Goal: Information Seeking & Learning: Learn about a topic

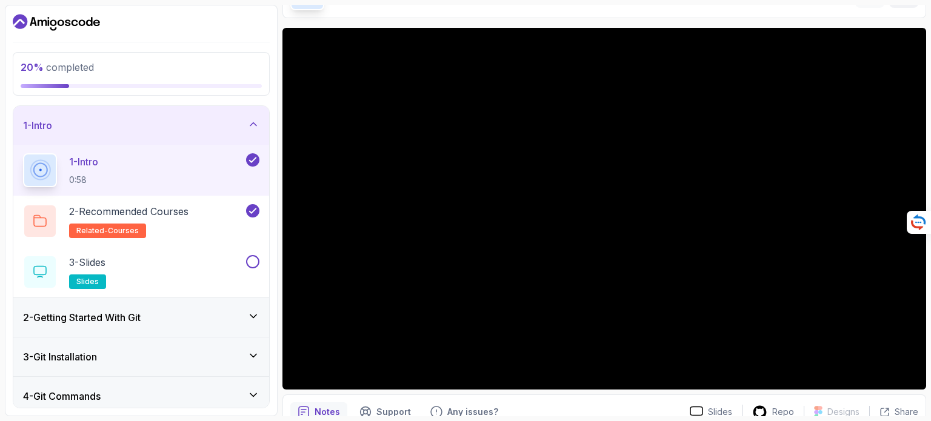
scroll to position [101, 0]
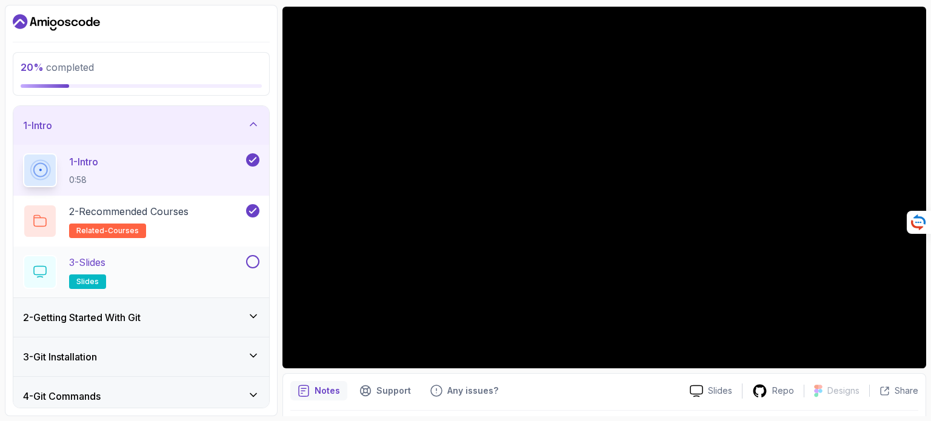
click at [252, 261] on button at bounding box center [252, 261] width 13 height 13
click at [150, 256] on div "3 - Slides slides" at bounding box center [133, 272] width 221 height 34
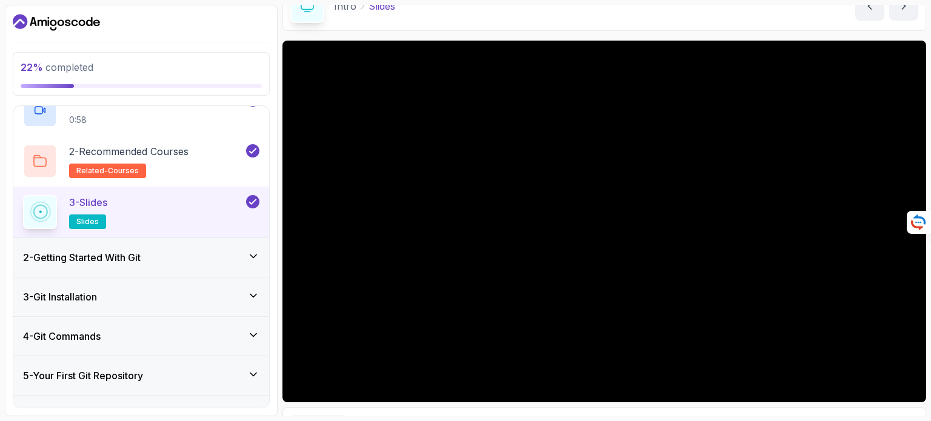
scroll to position [61, 0]
click at [199, 259] on div "2 - Getting Started With Git" at bounding box center [141, 257] width 236 height 15
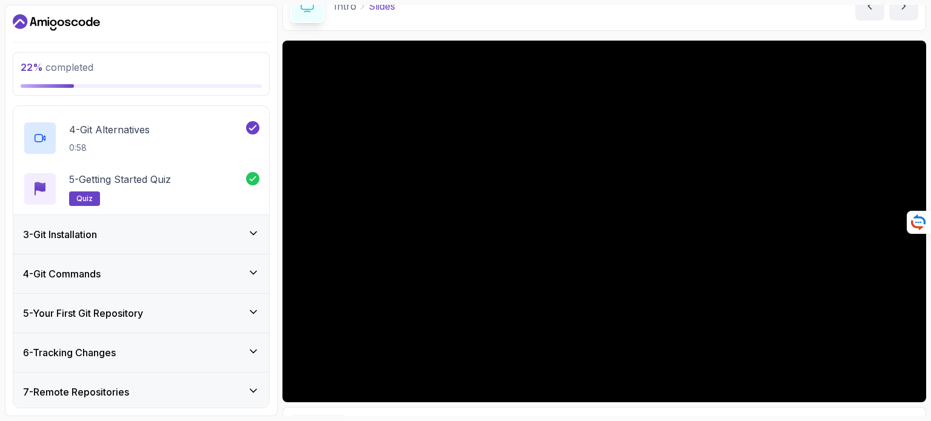
click at [230, 233] on div "3 - Git Installation" at bounding box center [141, 234] width 236 height 15
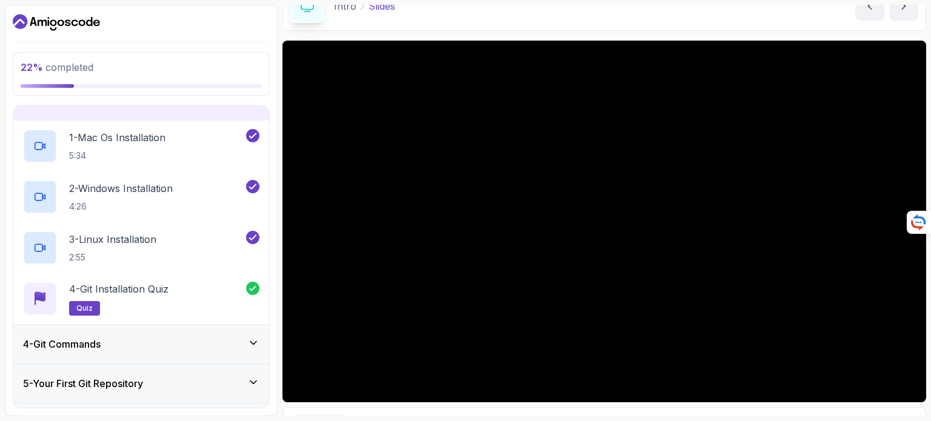
scroll to position [116, 0]
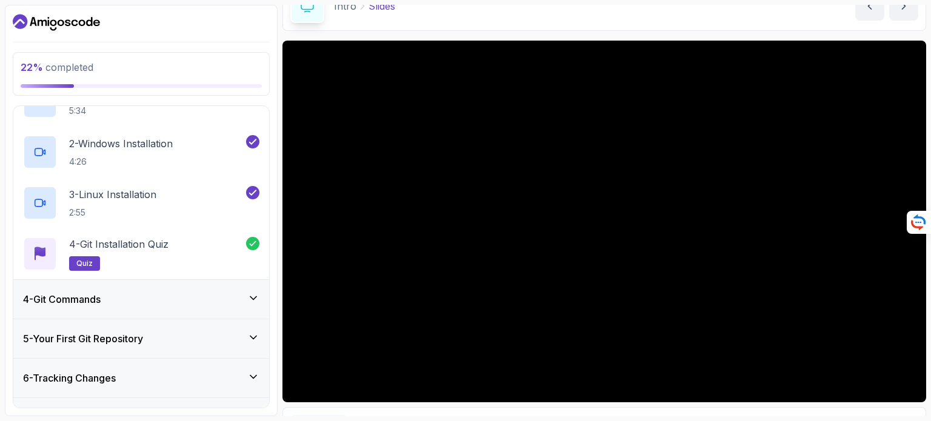
click at [213, 294] on div "4 - Git Commands" at bounding box center [141, 299] width 236 height 15
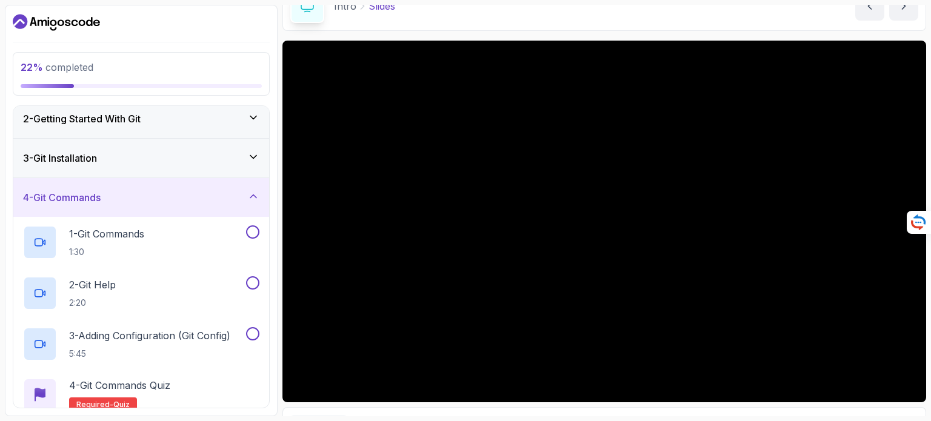
scroll to position [53, 0]
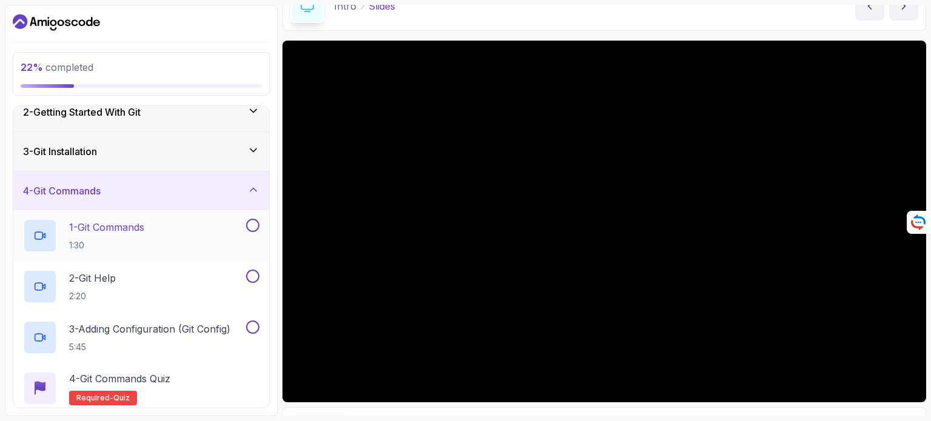
click at [238, 244] on div "1 - Git Commands 1:30" at bounding box center [133, 236] width 221 height 34
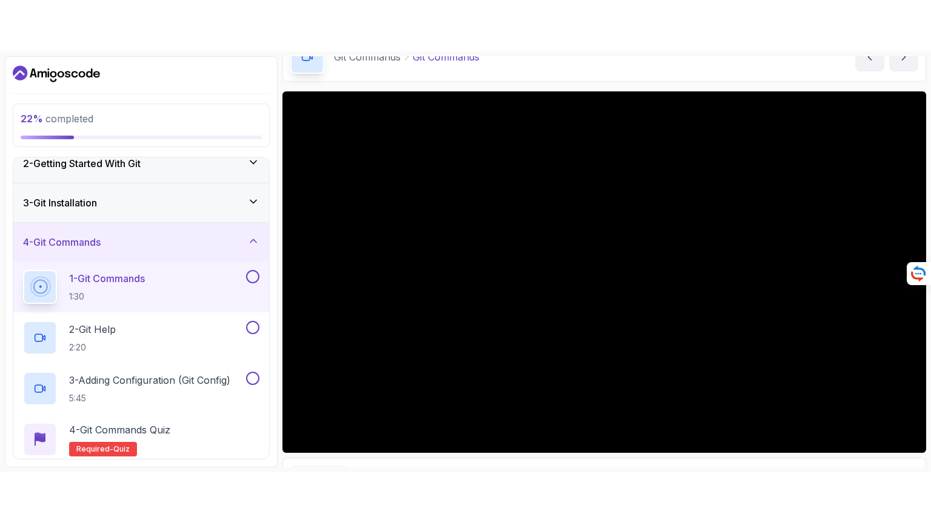
scroll to position [125, 0]
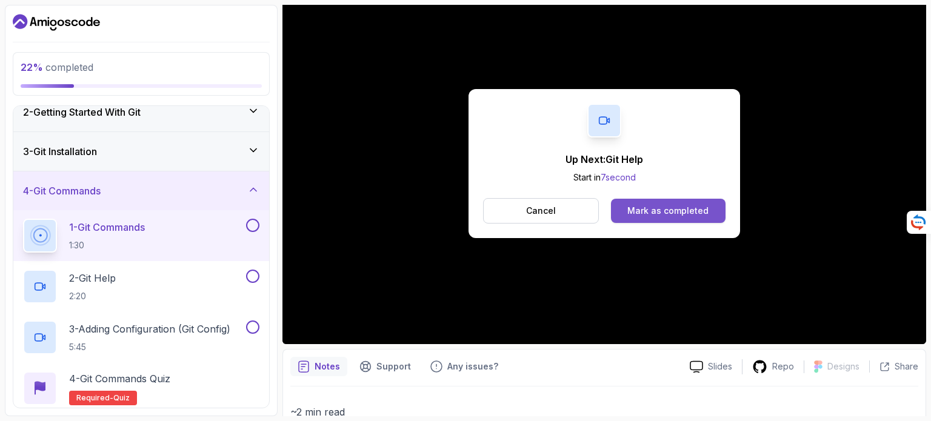
click at [686, 201] on button "Mark as completed" at bounding box center [668, 211] width 115 height 24
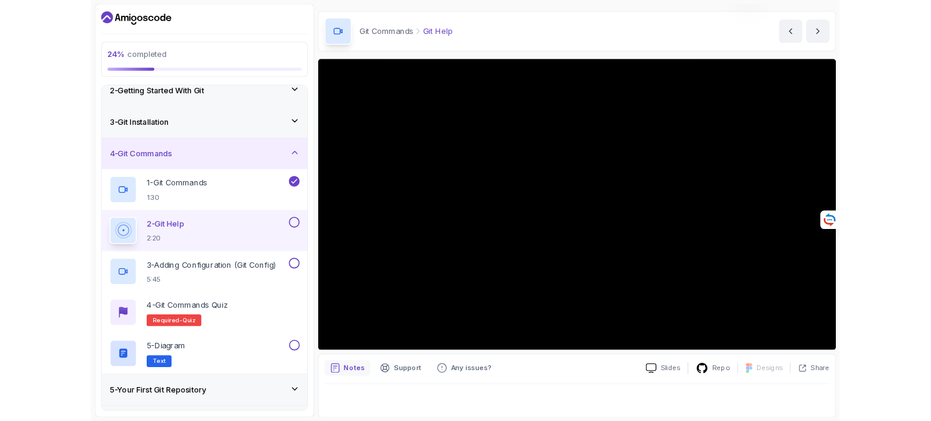
scroll to position [125, 0]
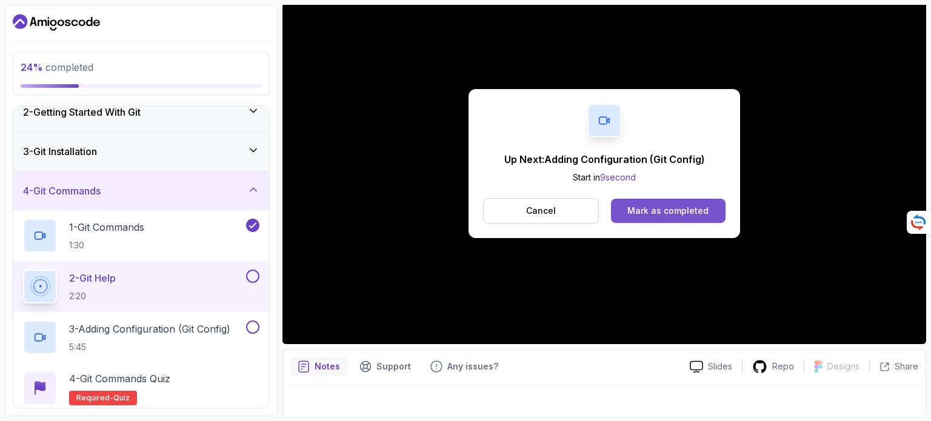
click at [646, 212] on div "Mark as completed" at bounding box center [667, 211] width 81 height 12
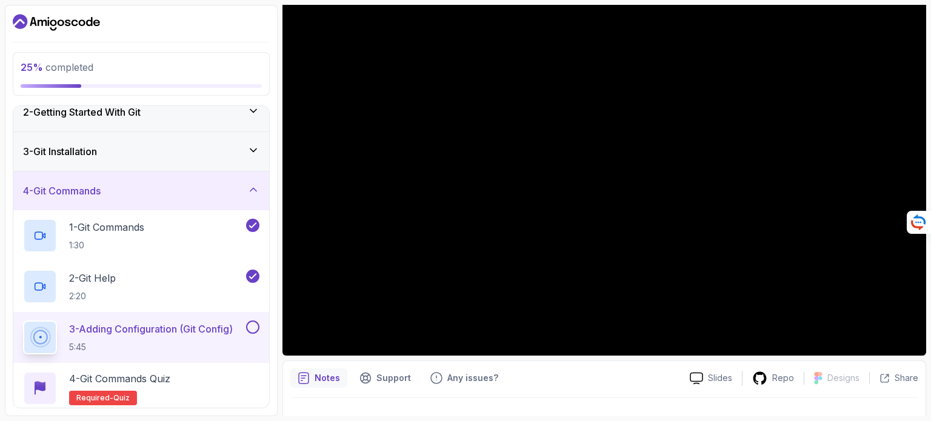
scroll to position [117, 0]
